Goal: Information Seeking & Learning: Find specific fact

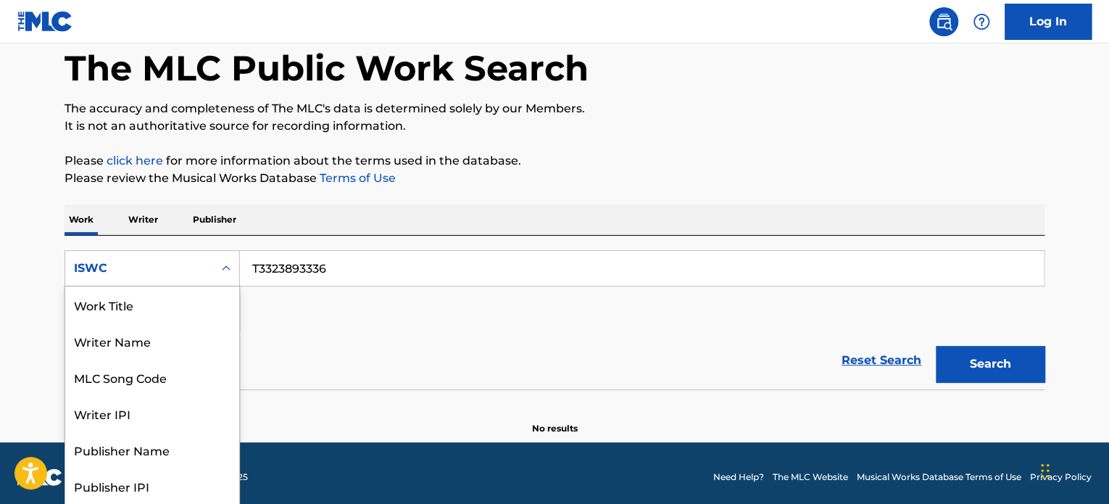
scroll to position [72, 0]
click at [149, 376] on div "Publisher Name" at bounding box center [152, 377] width 174 height 36
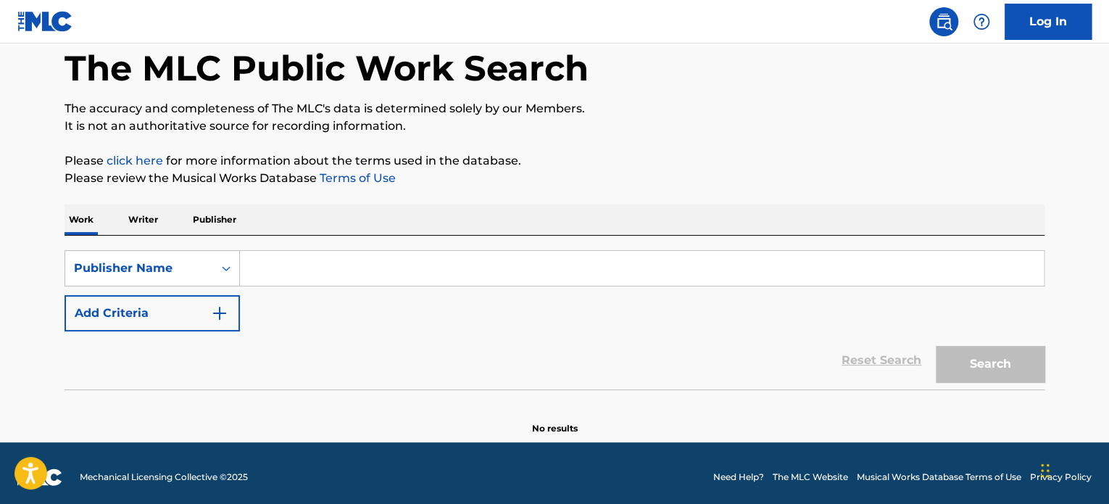
click at [284, 265] on input "Search Form" at bounding box center [642, 268] width 804 height 35
paste input "Sunken Teeth Records"
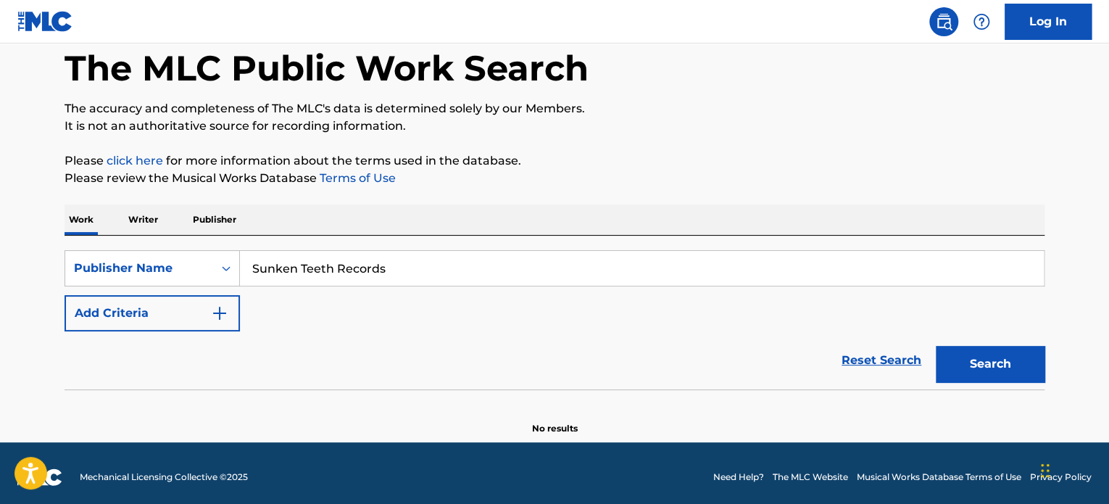
click at [992, 363] on button "Search" at bounding box center [990, 364] width 109 height 36
click at [349, 270] on input "Sunken Teeth Records" at bounding box center [642, 268] width 804 height 35
type input "Sunken Teeth"
click at [988, 353] on button "Search" at bounding box center [990, 364] width 109 height 36
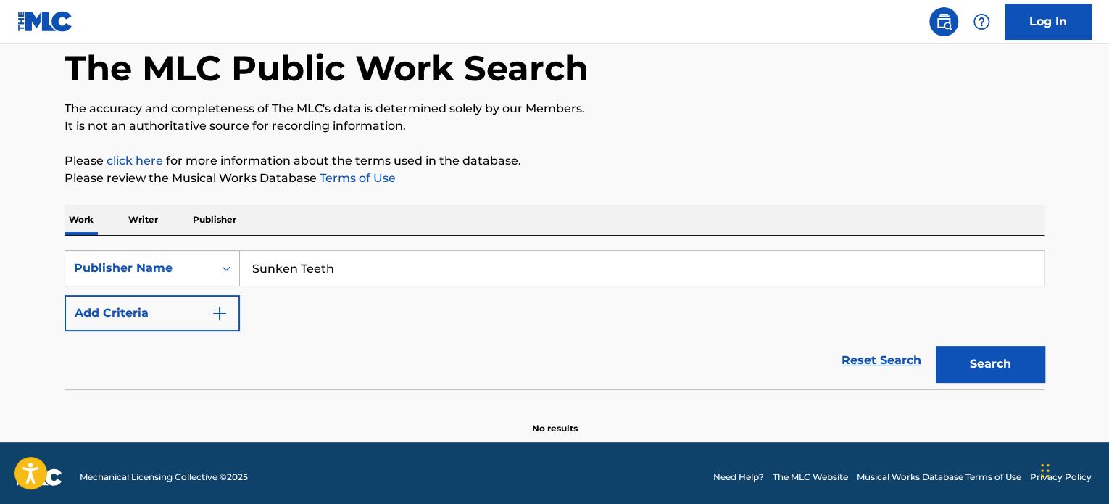
click at [208, 251] on div "Publisher Name" at bounding box center [152, 268] width 175 height 36
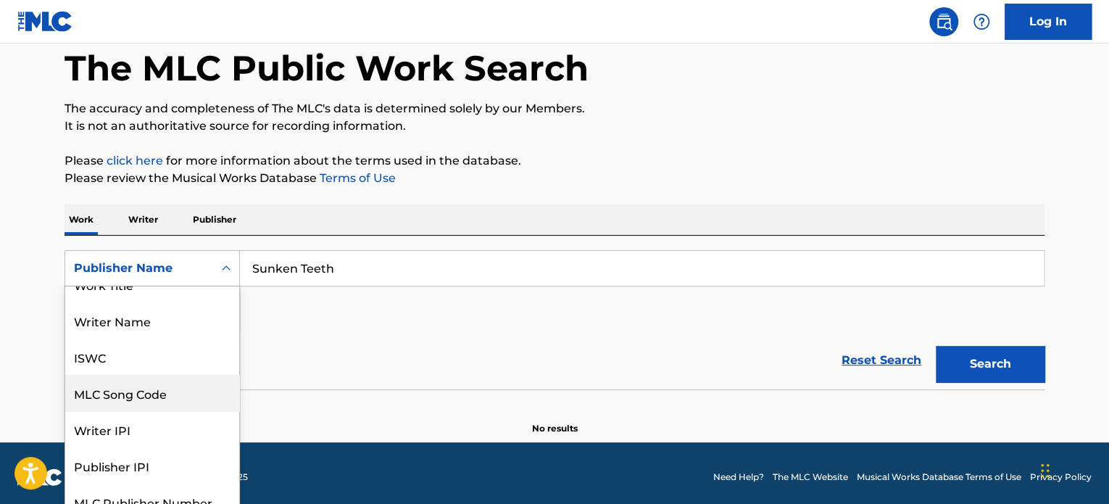
scroll to position [0, 0]
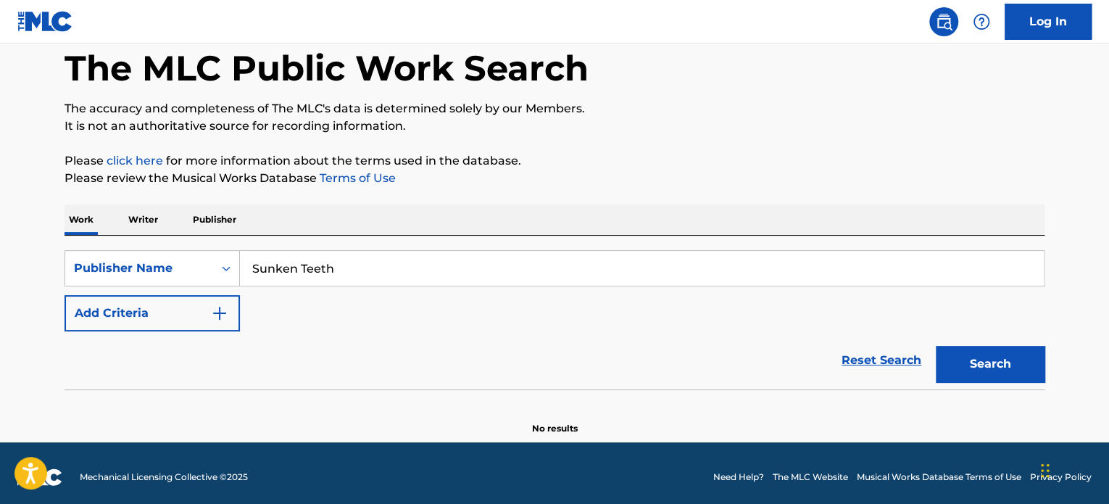
click at [144, 212] on p "Writer" at bounding box center [143, 219] width 38 height 30
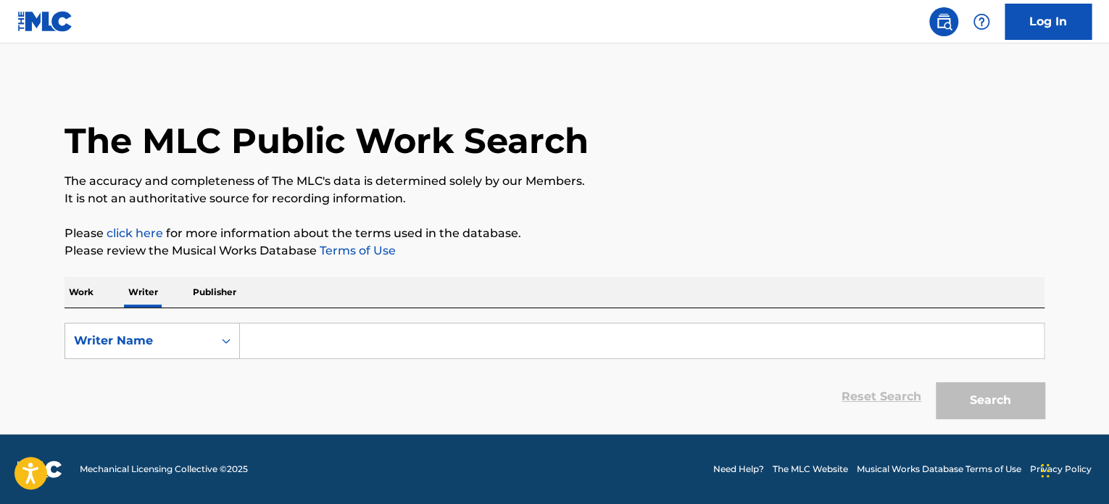
click at [312, 342] on input "Search Form" at bounding box center [642, 340] width 804 height 35
paste input "[PERSON_NAME] [PERSON_NAME]"
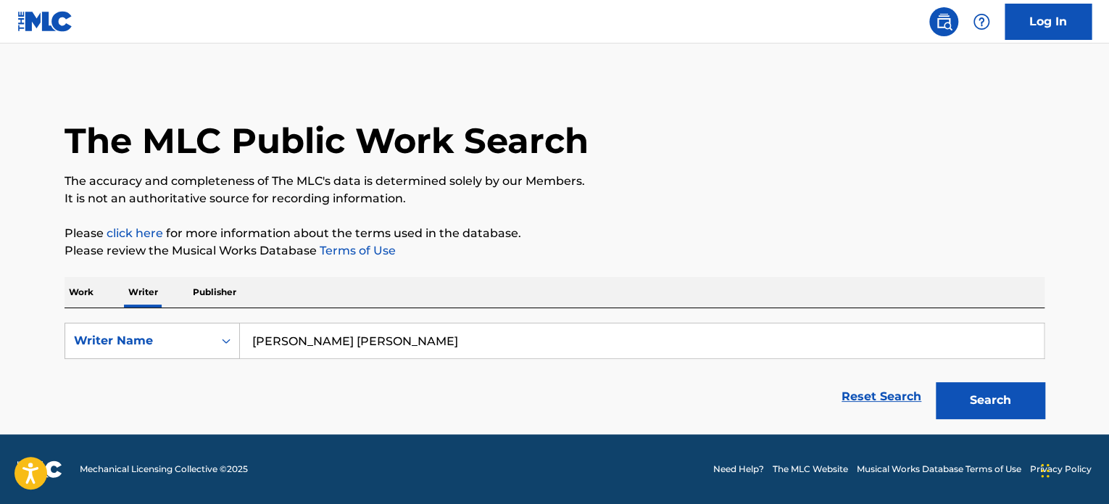
type input "[PERSON_NAME] [PERSON_NAME]"
click at [997, 412] on button "Search" at bounding box center [990, 400] width 109 height 36
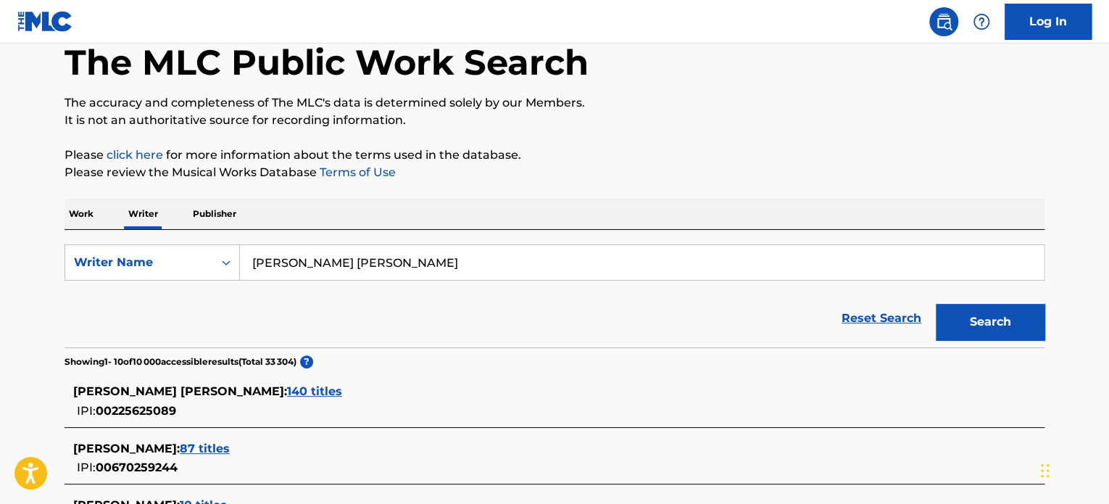
scroll to position [145, 0]
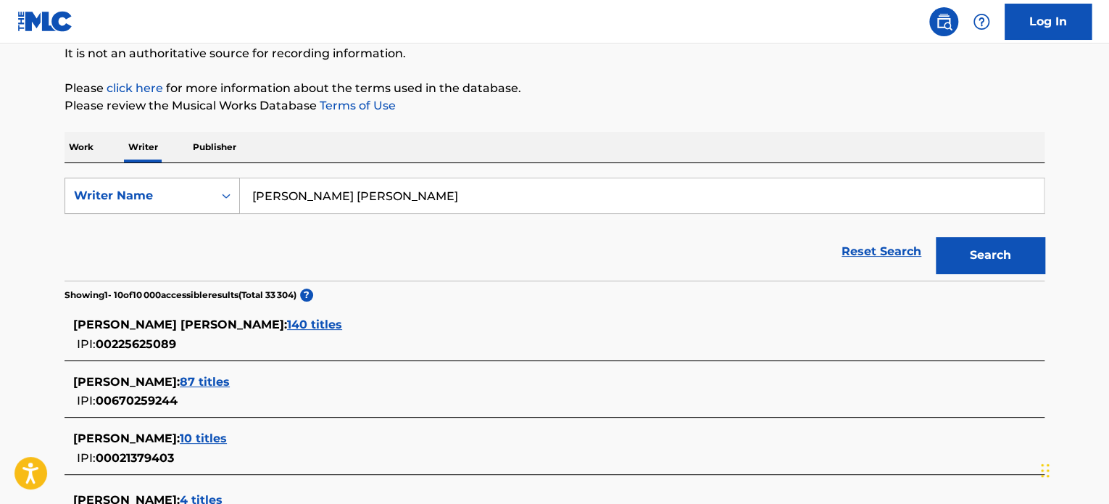
click at [201, 194] on div "Writer Name" at bounding box center [139, 195] width 130 height 17
click at [140, 231] on div "Writer IPI" at bounding box center [152, 232] width 174 height 36
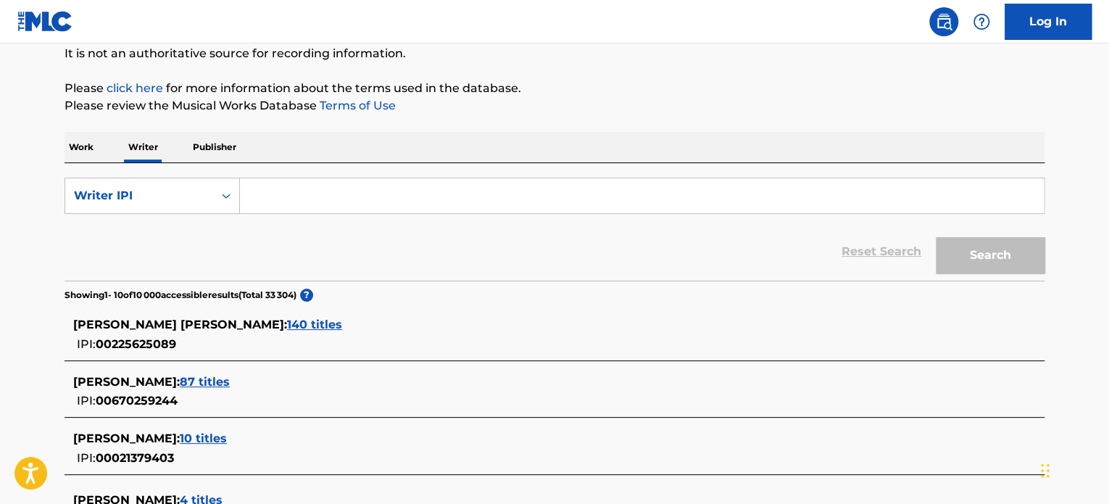
click at [330, 188] on input "Search Form" at bounding box center [642, 195] width 804 height 35
paste input "1128381563"
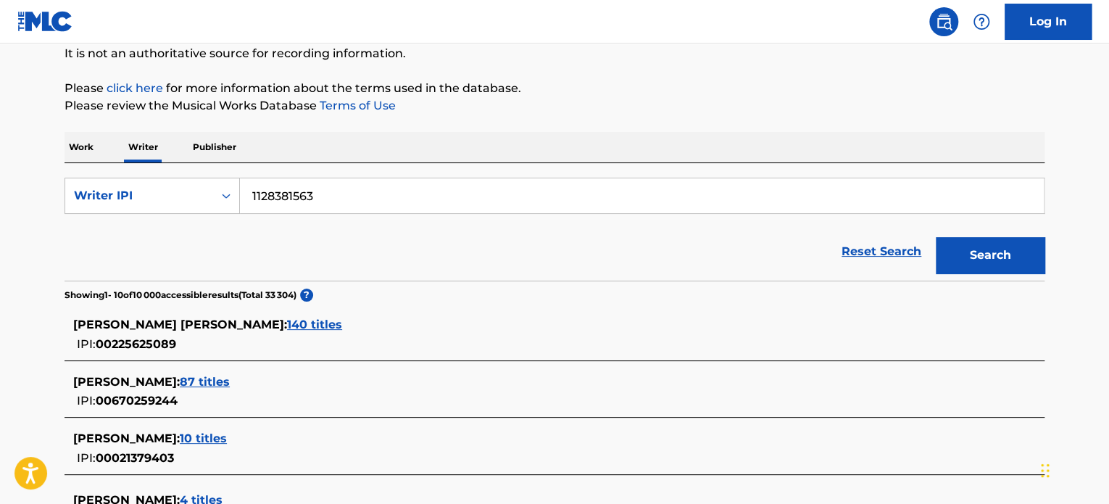
type input "1128381563"
click at [1027, 274] on div "Search" at bounding box center [986, 252] width 116 height 58
click at [1014, 267] on button "Search" at bounding box center [990, 255] width 109 height 36
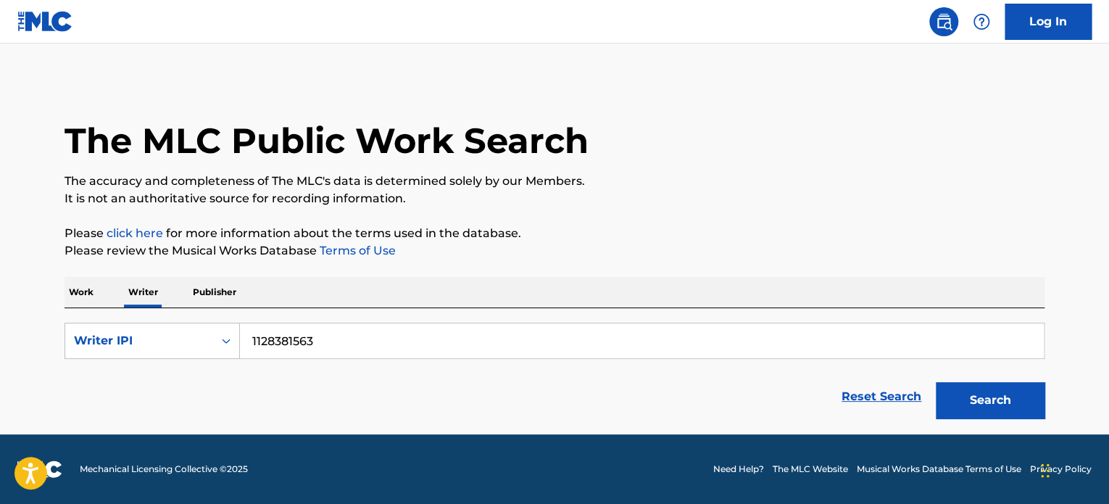
scroll to position [0, 0]
click at [957, 396] on button "Search" at bounding box center [990, 400] width 109 height 36
click at [215, 280] on p "Publisher" at bounding box center [214, 292] width 52 height 30
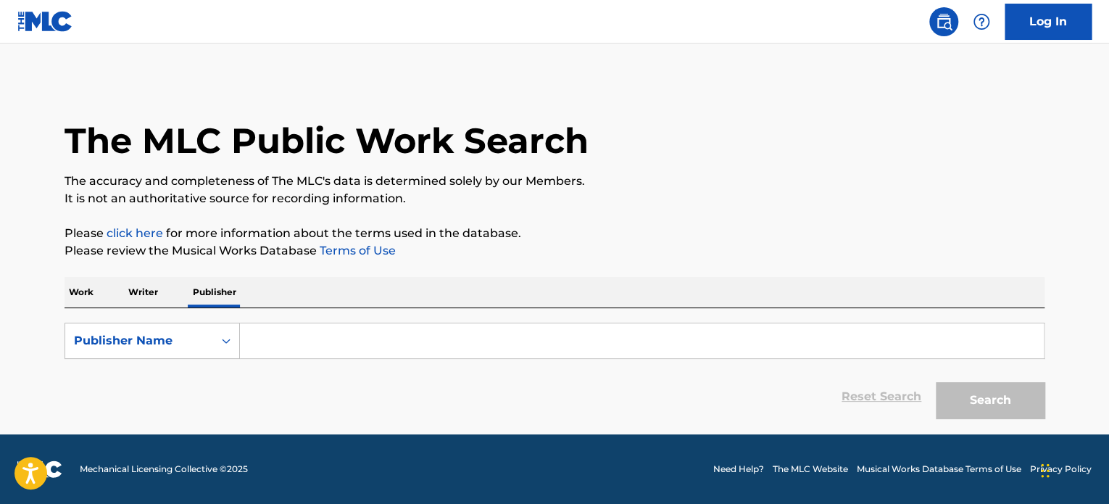
click at [302, 346] on input "Search Form" at bounding box center [642, 340] width 804 height 35
click at [370, 344] on input "Search Form" at bounding box center [642, 340] width 804 height 35
paste input "sunkenteethco"
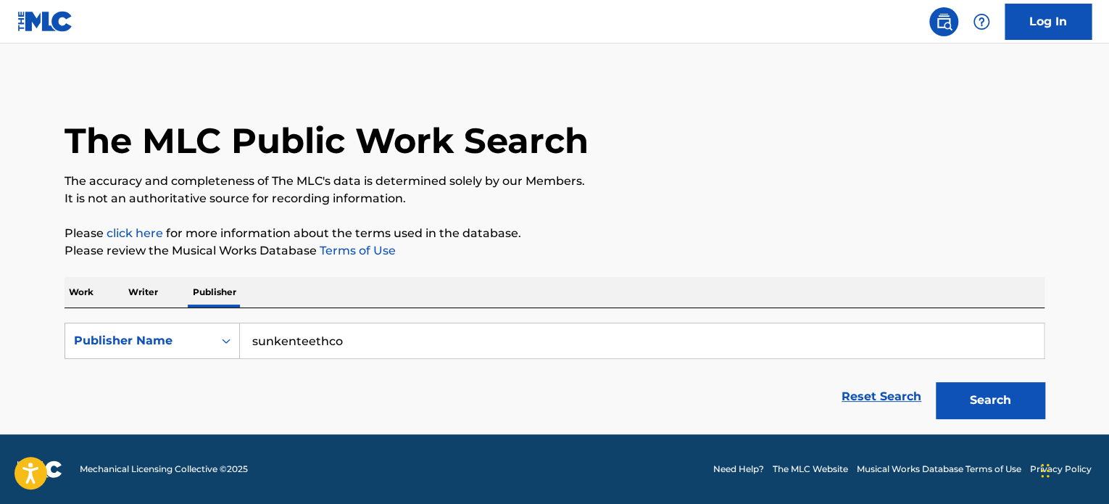
click at [1015, 414] on button "Search" at bounding box center [990, 400] width 109 height 36
click at [332, 336] on input "sunkenteethco" at bounding box center [642, 340] width 804 height 35
paste input "Sunken Teeth Records"
type input "Sunken Teeth Records"
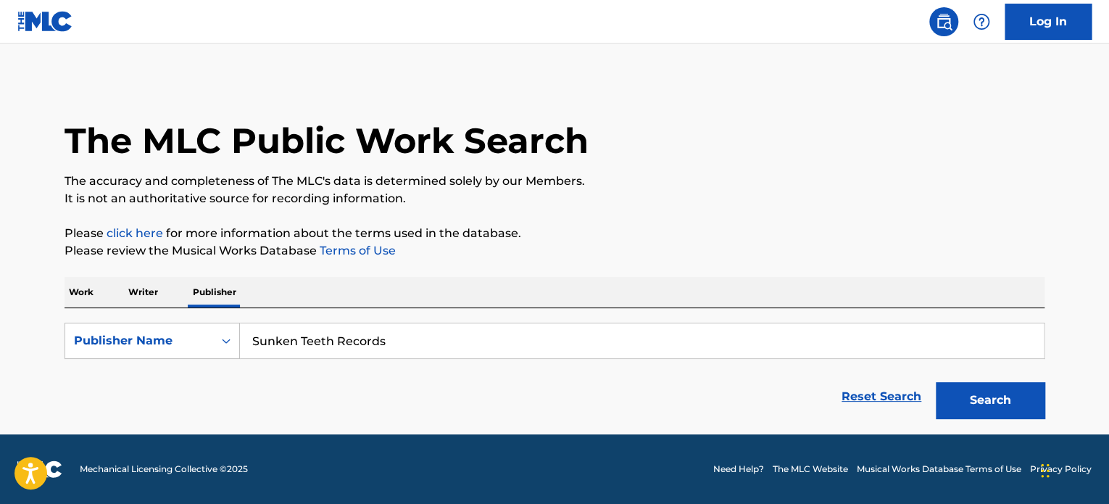
click at [1003, 410] on button "Search" at bounding box center [990, 400] width 109 height 36
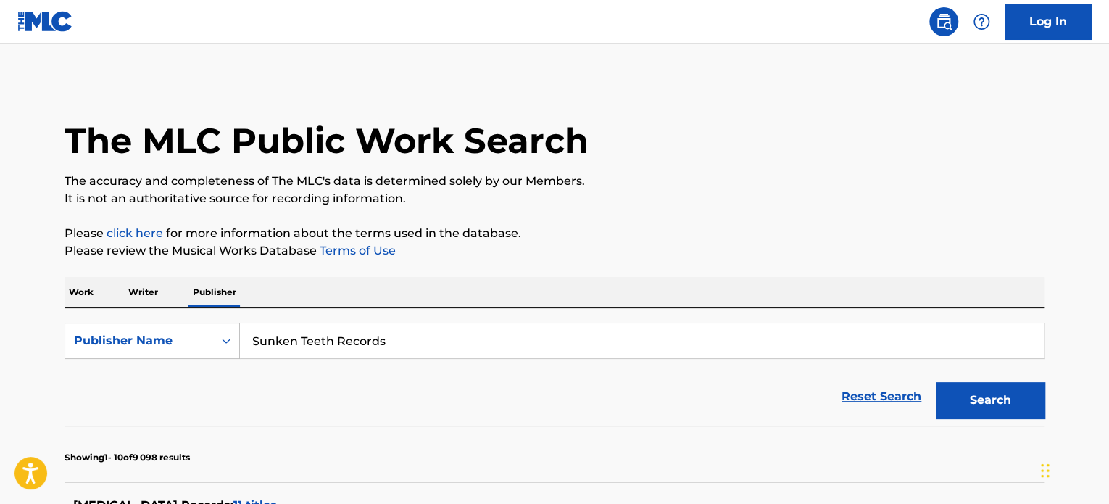
click at [78, 288] on p "Work" at bounding box center [81, 292] width 33 height 30
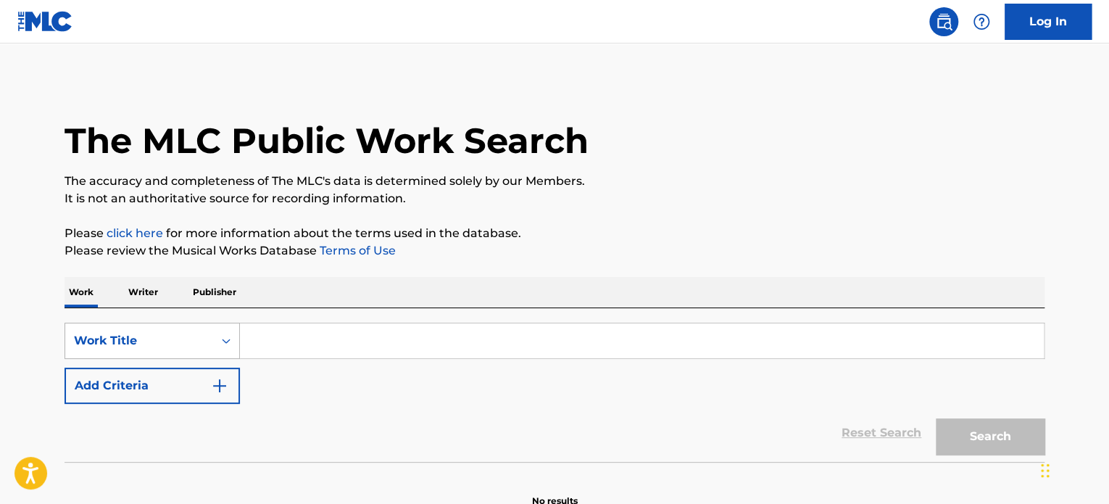
scroll to position [64, 0]
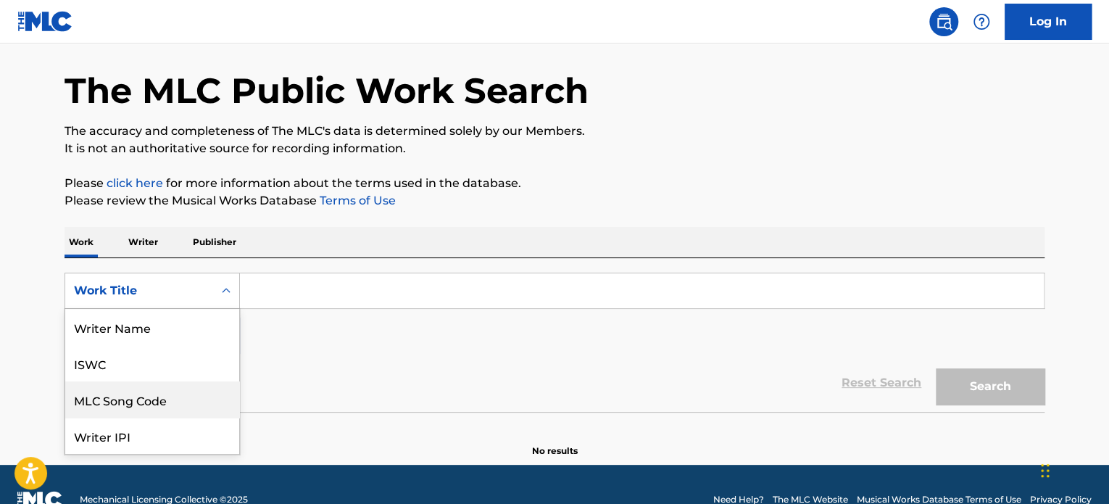
click at [215, 309] on div "8 results available. Use Up and Down to choose options, press Enter to select t…" at bounding box center [152, 291] width 175 height 36
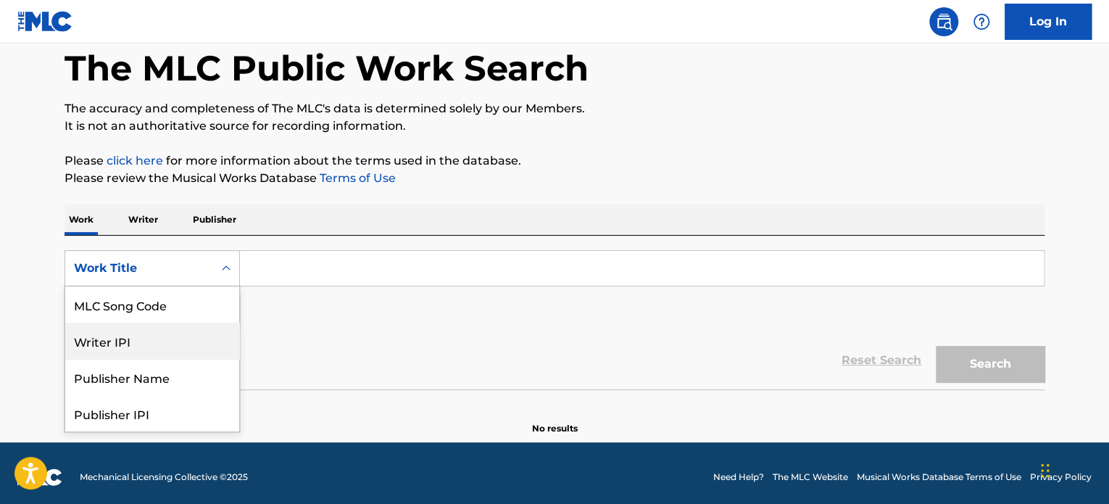
scroll to position [144, 0]
